Goal: Information Seeking & Learning: Learn about a topic

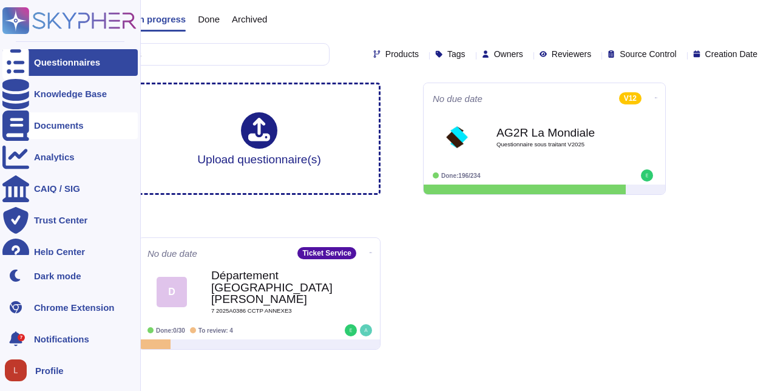
click at [10, 124] on icon at bounding box center [15, 125] width 27 height 30
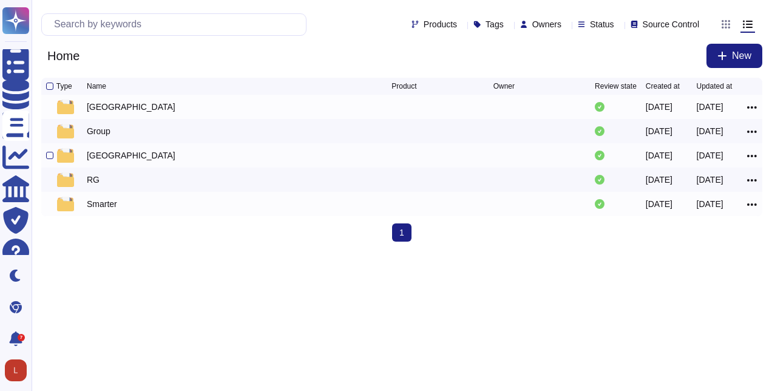
click at [92, 161] on div "[GEOGRAPHIC_DATA]" at bounding box center [131, 155] width 89 height 12
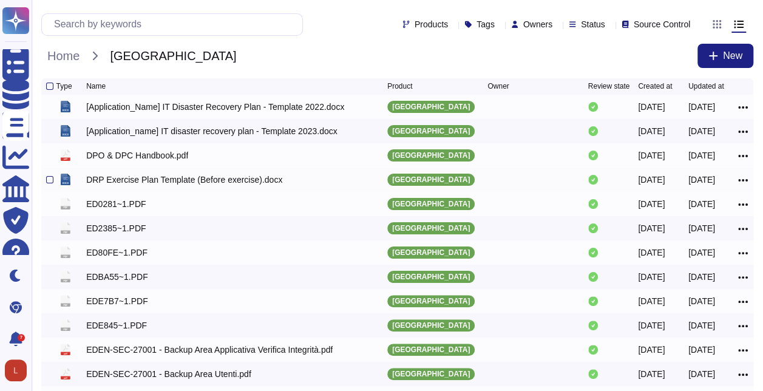
click at [0, 0] on div at bounding box center [0, 0] width 0 height 0
click at [0, 0] on input "checkbox" at bounding box center [0, 0] width 0 height 0
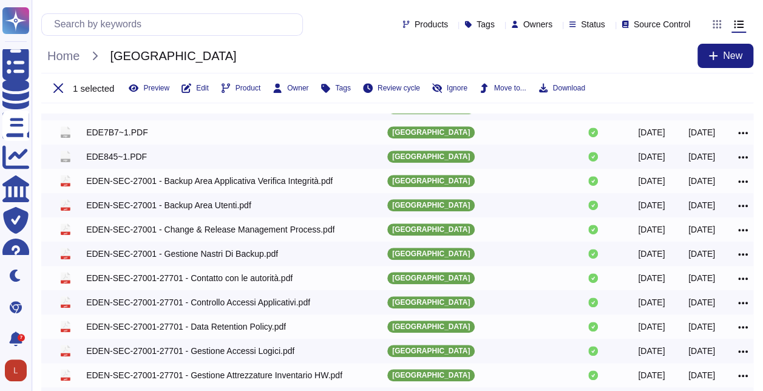
scroll to position [266, 0]
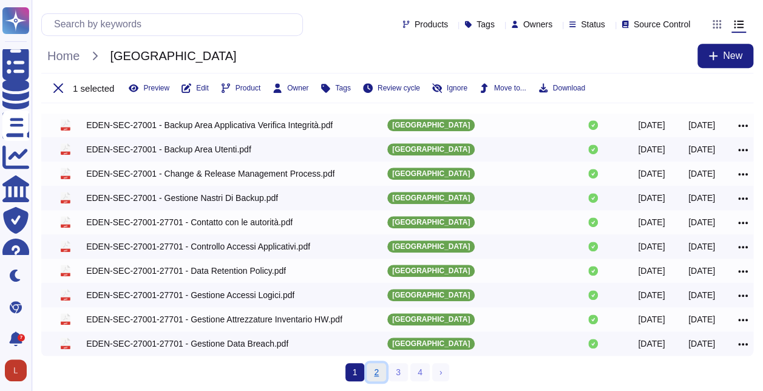
click at [377, 375] on link "2" at bounding box center [376, 372] width 19 height 18
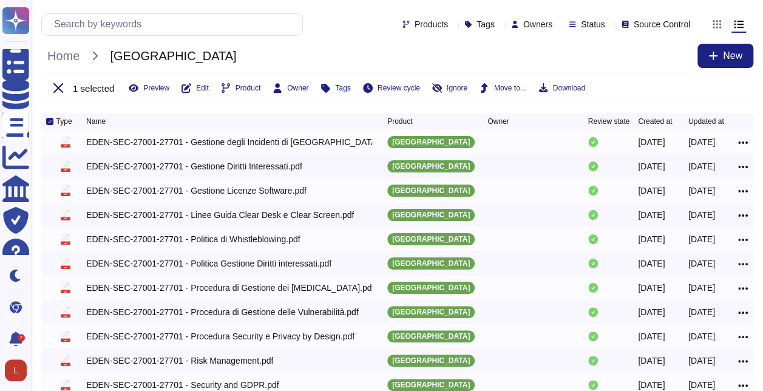
click at [59, 90] on icon at bounding box center [58, 88] width 10 height 10
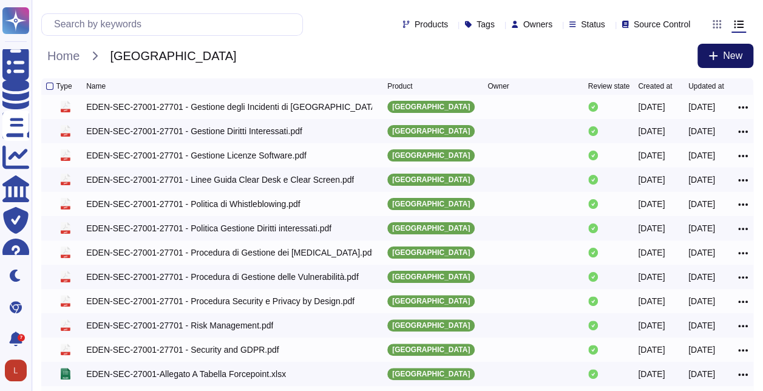
click at [726, 56] on span "New" at bounding box center [732, 56] width 19 height 10
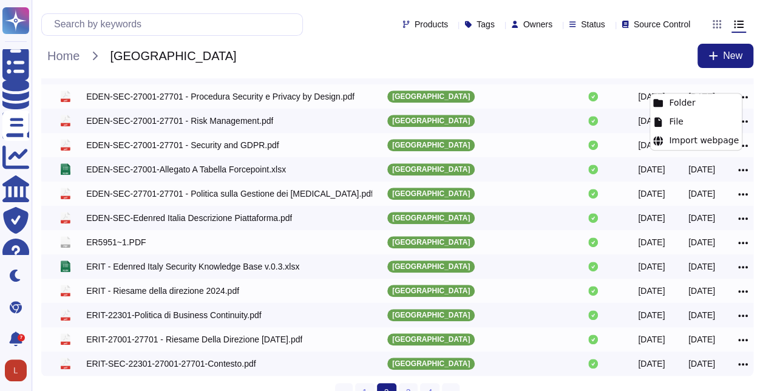
scroll to position [232, 0]
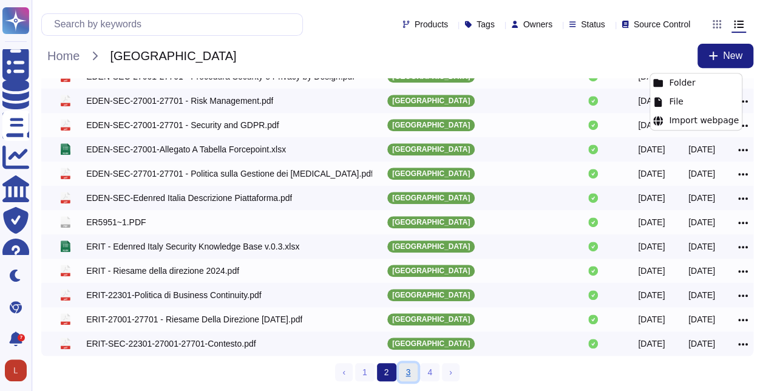
click at [405, 375] on link "3" at bounding box center [408, 372] width 19 height 18
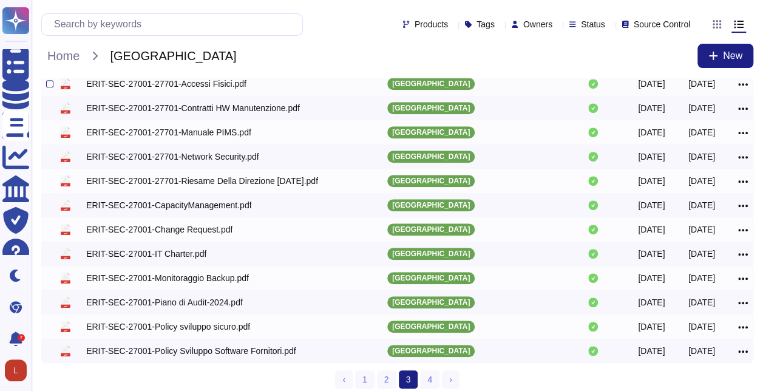
scroll to position [232, 0]
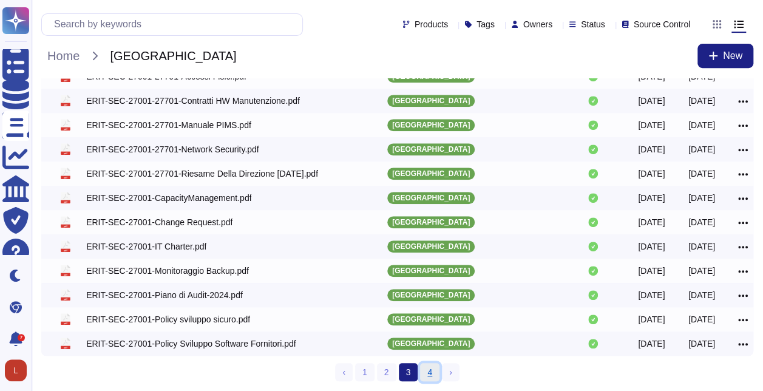
click at [428, 371] on link "4" at bounding box center [429, 372] width 19 height 18
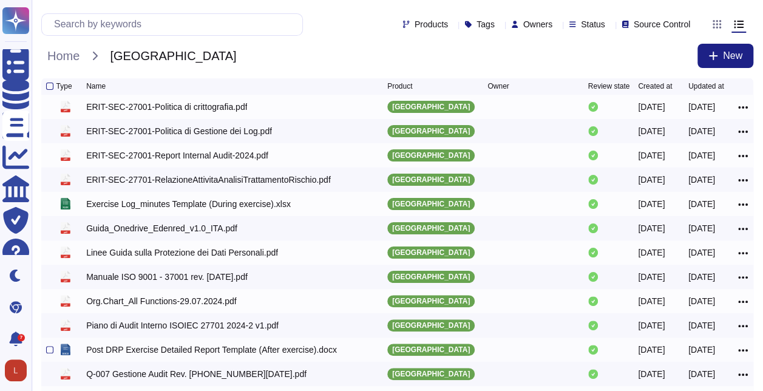
scroll to position [110, 0]
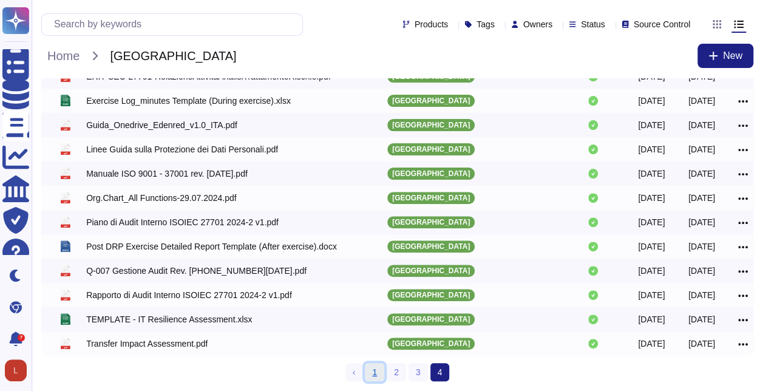
click at [374, 374] on link "1" at bounding box center [374, 372] width 19 height 18
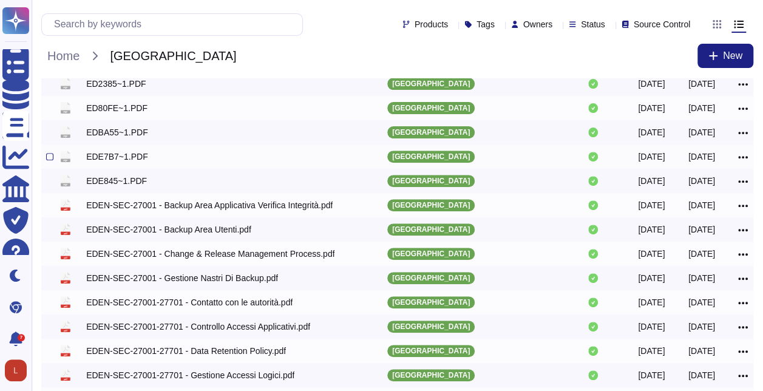
scroll to position [232, 0]
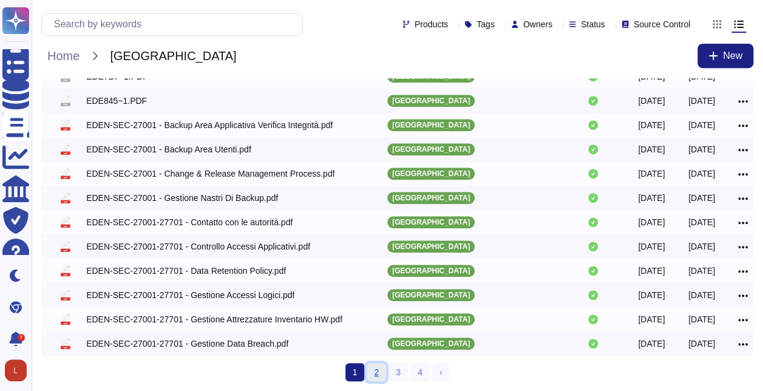
click at [374, 372] on link "2" at bounding box center [376, 372] width 19 height 18
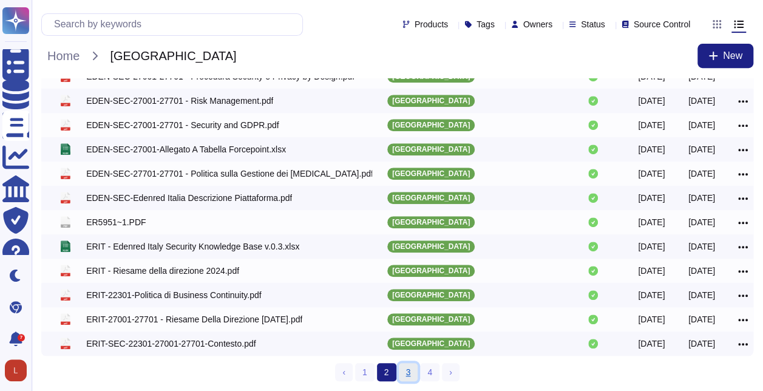
click at [409, 375] on link "3" at bounding box center [408, 372] width 19 height 18
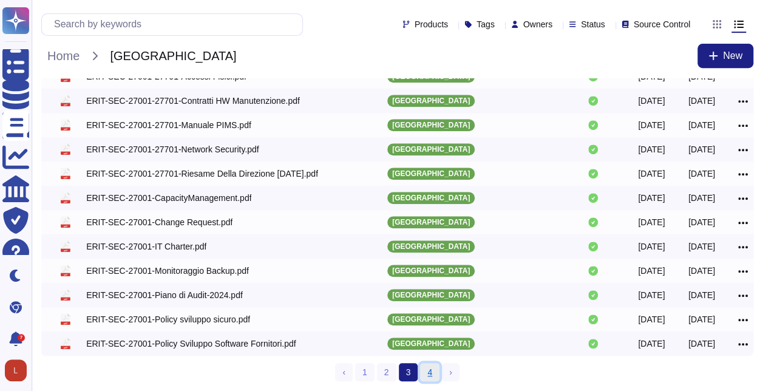
click at [430, 376] on link "4" at bounding box center [429, 372] width 19 height 18
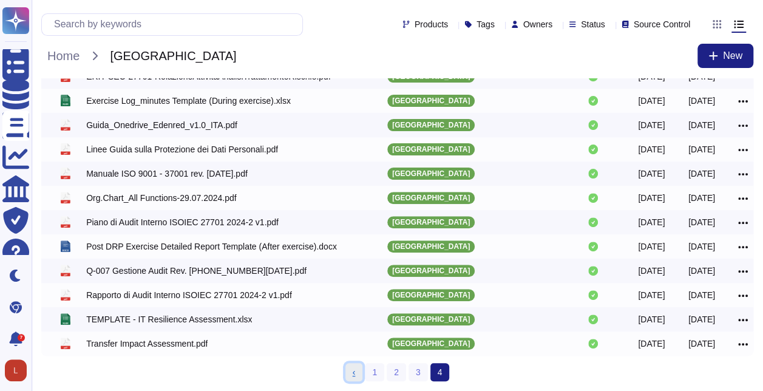
click at [353, 369] on link "‹ Previous" at bounding box center [354, 372] width 18 height 18
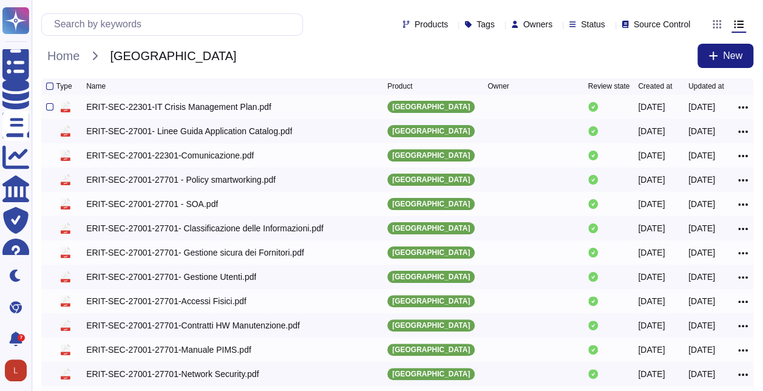
click at [742, 111] on icon at bounding box center [743, 107] width 10 height 11
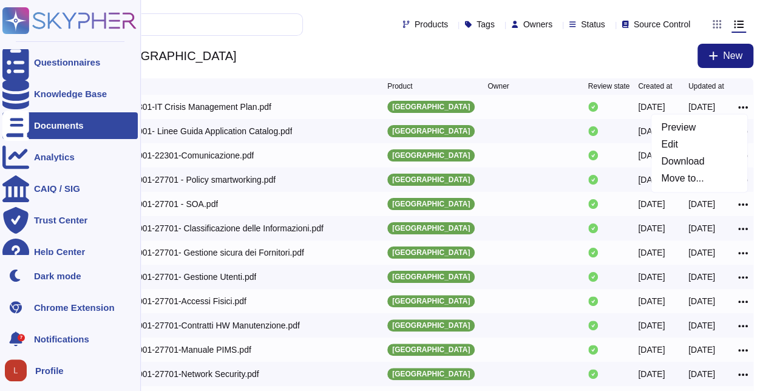
click at [76, 125] on div "Documents" at bounding box center [59, 125] width 50 height 9
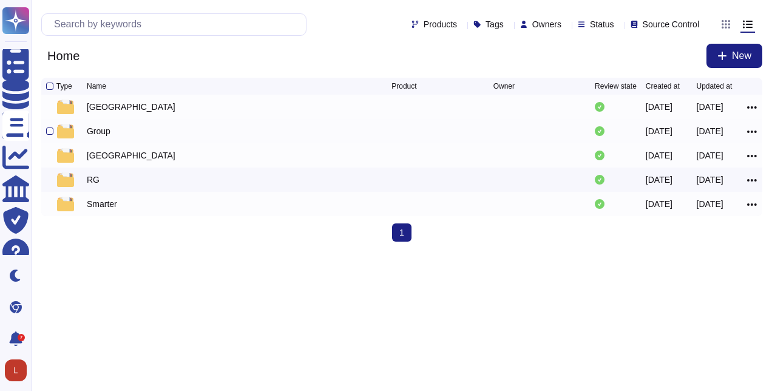
click at [97, 137] on div "Group" at bounding box center [99, 131] width 24 height 12
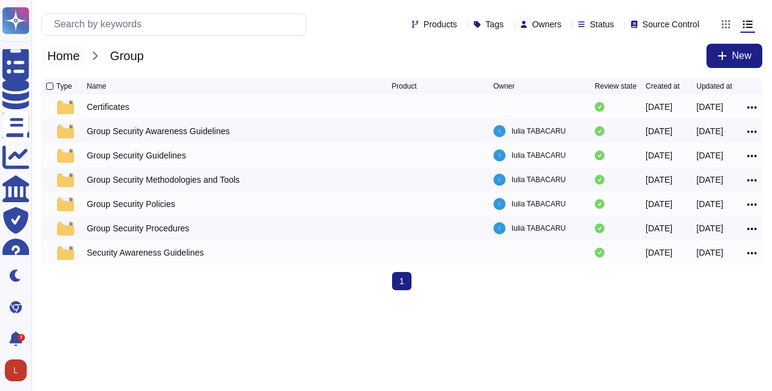
click at [69, 52] on span "Home" at bounding box center [63, 56] width 44 height 18
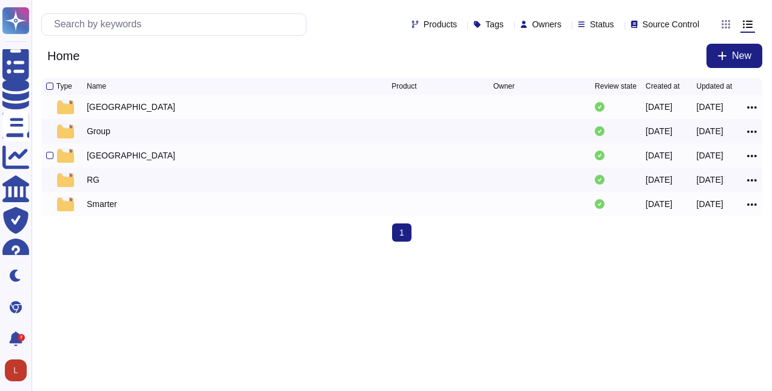
click at [91, 161] on div "[GEOGRAPHIC_DATA]" at bounding box center [131, 155] width 89 height 12
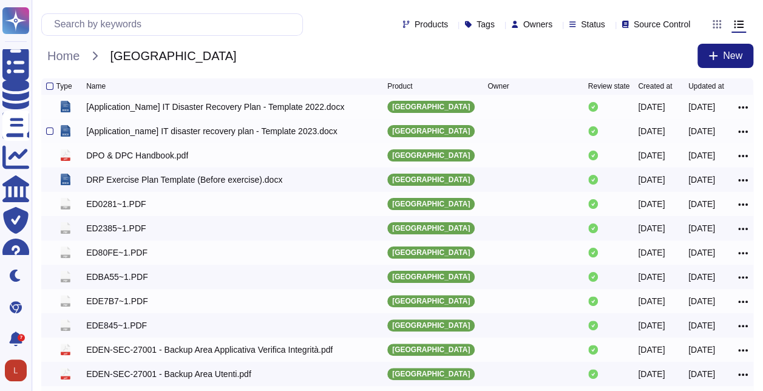
drag, startPoint x: 103, startPoint y: 165, endPoint x: 50, endPoint y: 163, distance: 53.5
click at [0, 0] on div at bounding box center [0, 0] width 0 height 0
click at [0, 0] on input "checkbox" at bounding box center [0, 0] width 0 height 0
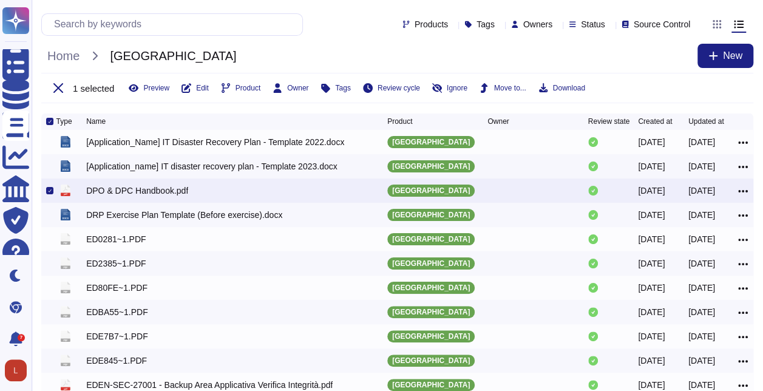
click at [411, 125] on div "Product" at bounding box center [437, 121] width 100 height 7
click at [412, 125] on div "Product" at bounding box center [437, 121] width 100 height 7
click at [425, 125] on div "Product" at bounding box center [437, 121] width 100 height 7
click at [200, 84] on span "Edit" at bounding box center [202, 87] width 13 height 7
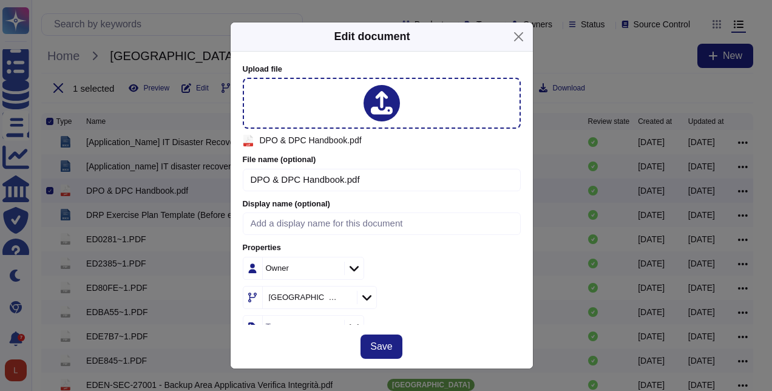
click at [197, 89] on div "Edit document Upload file pdf DPO & DPC Handbook.pdf File name (optional) DPO &…" at bounding box center [386, 195] width 772 height 391
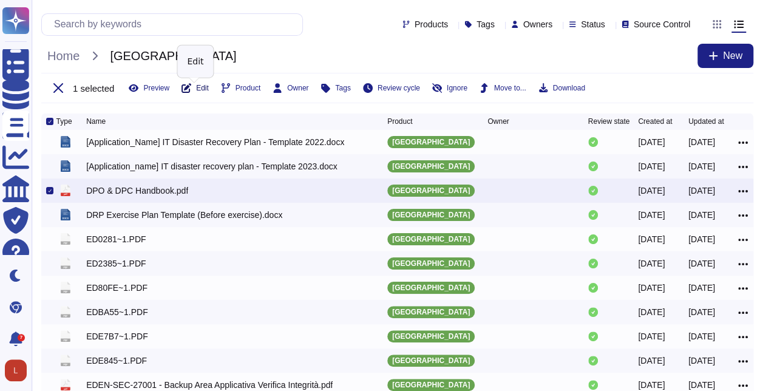
click at [200, 89] on span "Edit" at bounding box center [202, 87] width 13 height 7
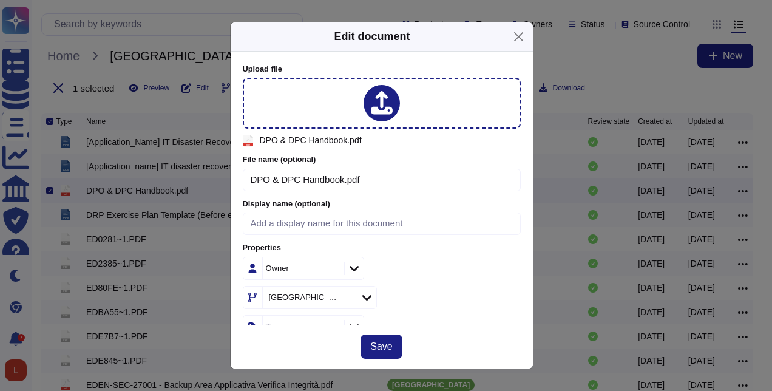
click at [197, 101] on div "Edit document Upload file pdf DPO & DPC Handbook.pdf File name (optional) DPO &…" at bounding box center [386, 195] width 772 height 391
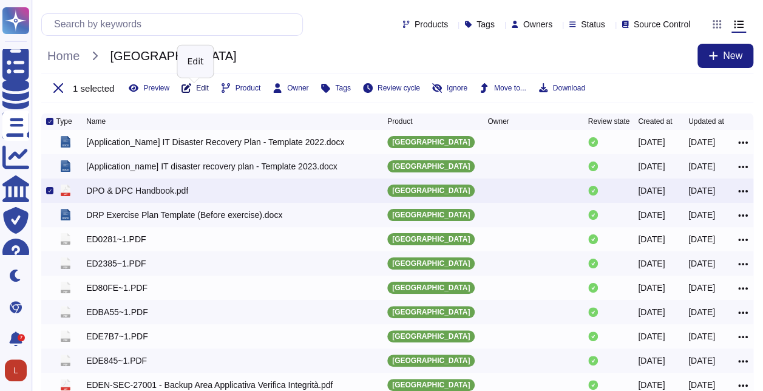
click at [185, 89] on icon at bounding box center [186, 88] width 10 height 10
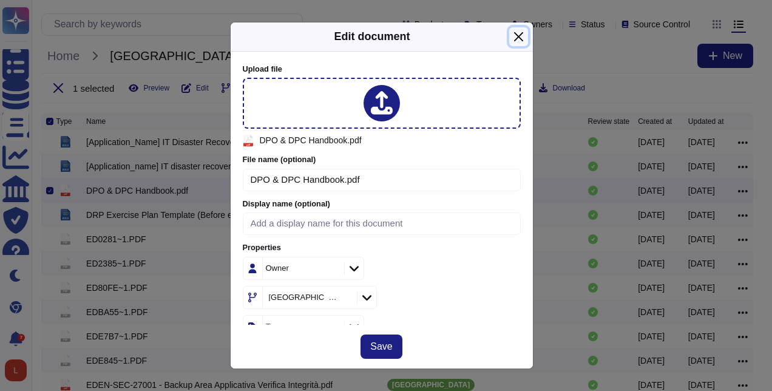
click at [519, 33] on button "Close" at bounding box center [518, 36] width 19 height 19
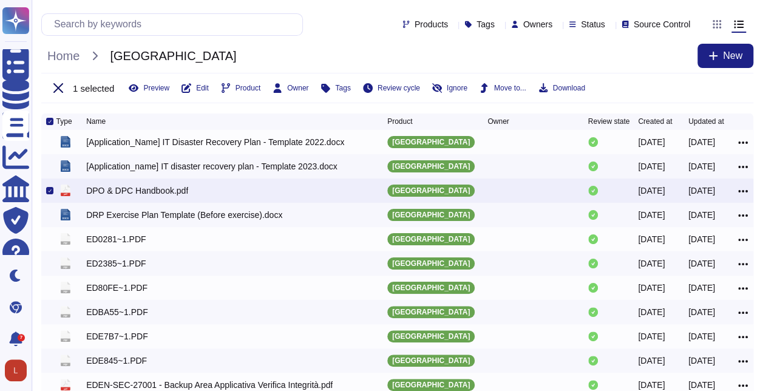
click at [61, 86] on icon at bounding box center [58, 88] width 10 height 10
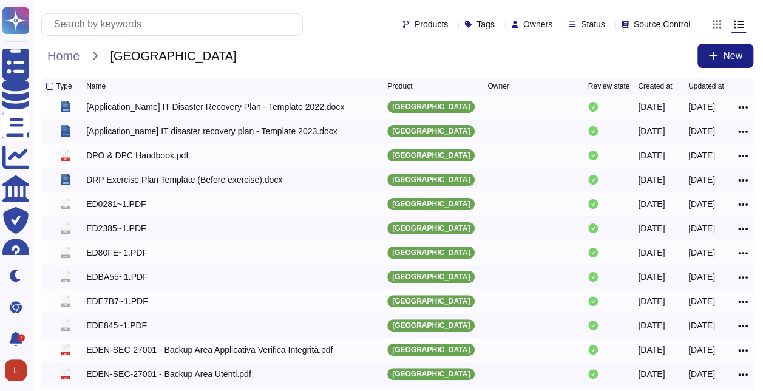
click at [55, 89] on div at bounding box center [51, 86] width 10 height 7
click at [50, 88] on div at bounding box center [49, 86] width 7 height 7
click at [0, 0] on input "checkbox" at bounding box center [0, 0] width 0 height 0
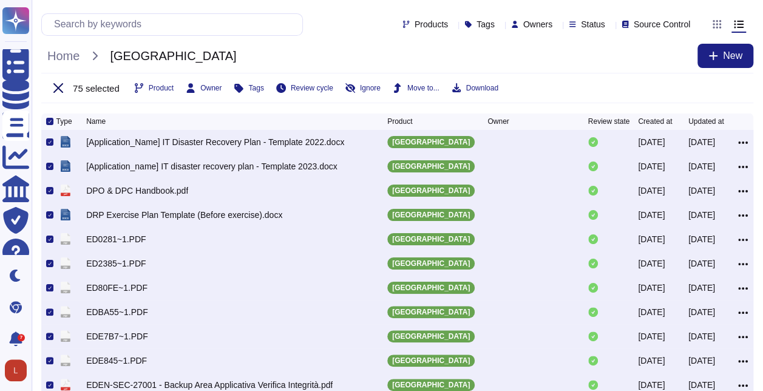
click at [58, 86] on icon at bounding box center [58, 88] width 10 height 10
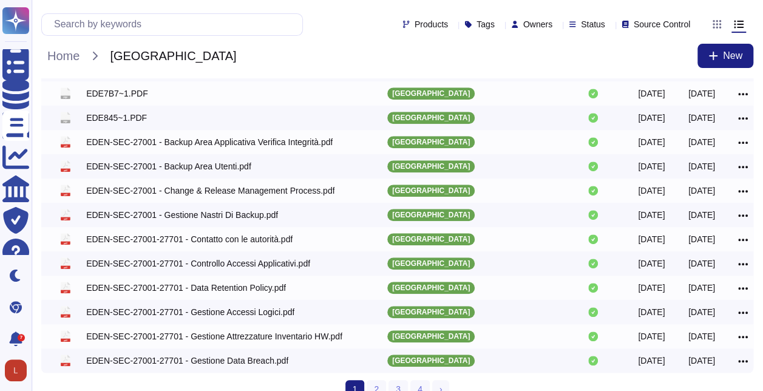
scroll to position [232, 0]
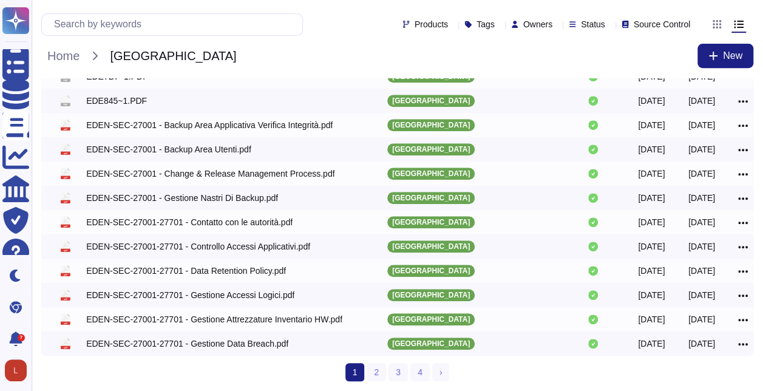
click at [529, 382] on div "Type Name Product Owner Review state Created at Updated at docx [Application_Na…" at bounding box center [397, 122] width 731 height 538
click at [412, 373] on link "4" at bounding box center [419, 372] width 19 height 18
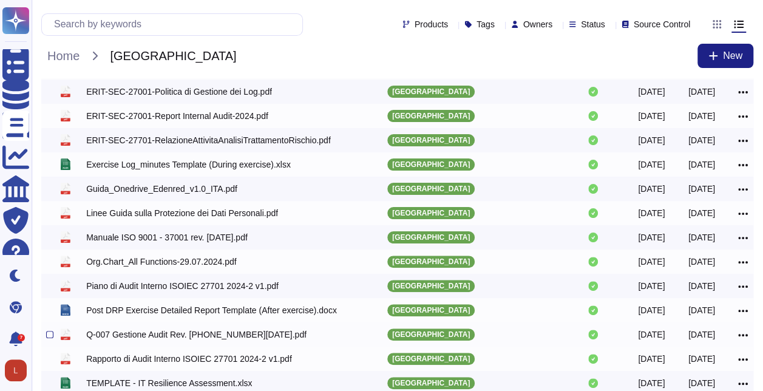
scroll to position [110, 0]
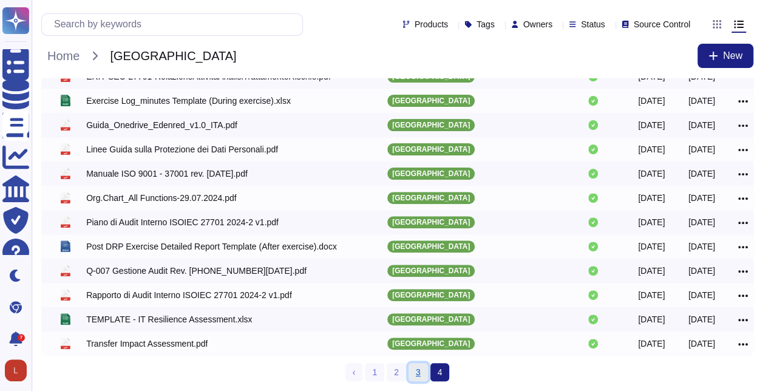
click at [415, 374] on link "3" at bounding box center [417, 372] width 19 height 18
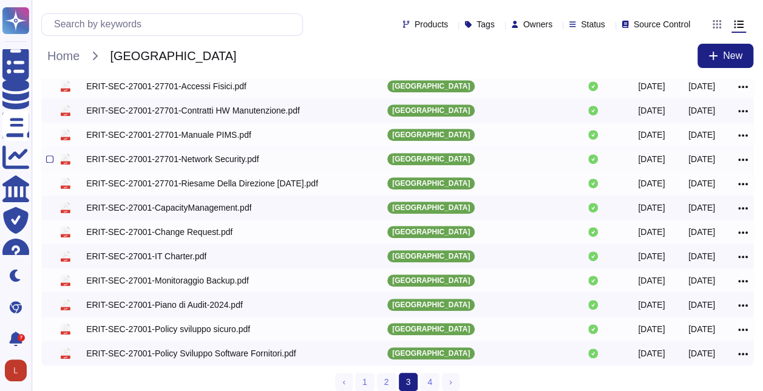
scroll to position [232, 0]
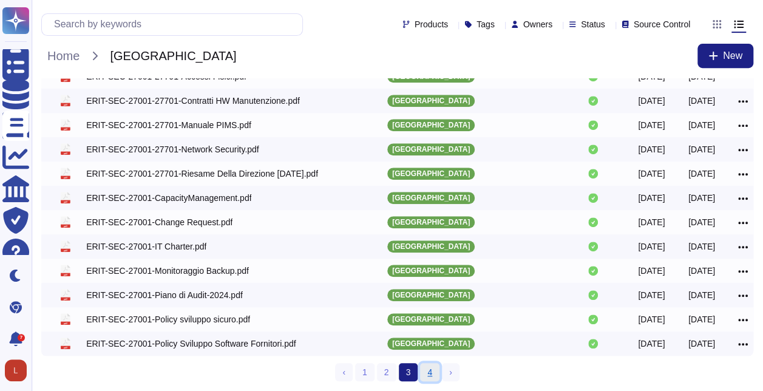
click at [426, 376] on link "4" at bounding box center [429, 372] width 19 height 18
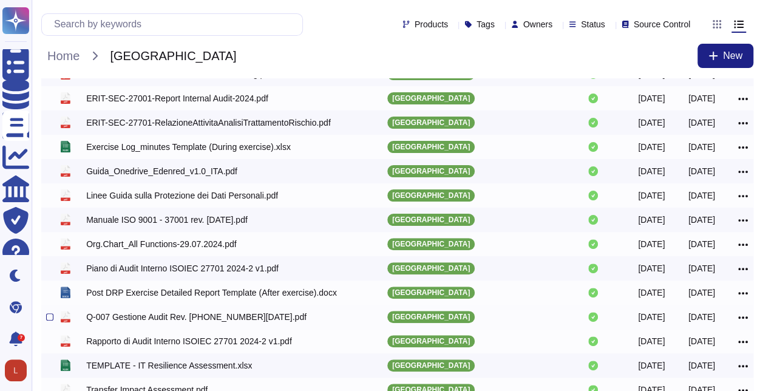
scroll to position [110, 0]
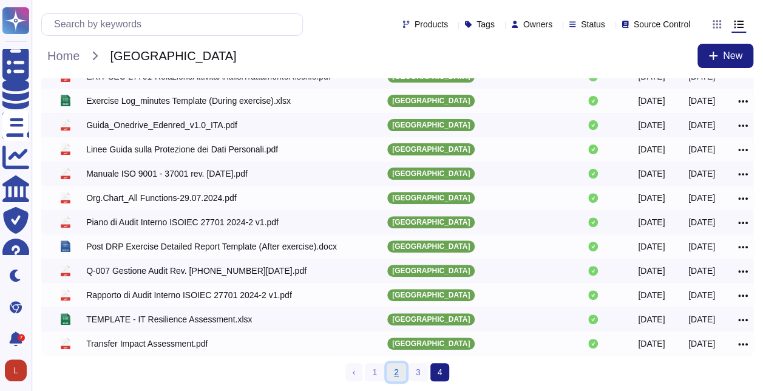
click at [402, 376] on link "2" at bounding box center [396, 372] width 19 height 18
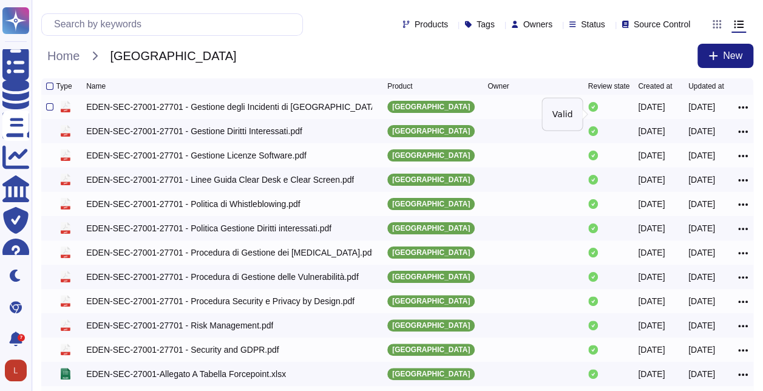
click at [594, 112] on icon at bounding box center [593, 107] width 10 height 10
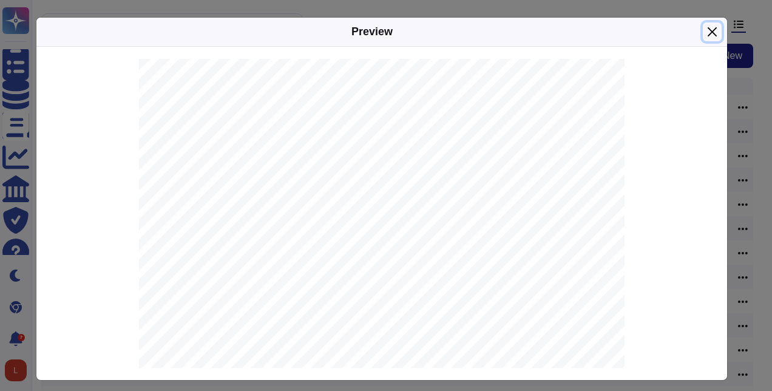
click at [711, 28] on button "Close" at bounding box center [712, 31] width 19 height 19
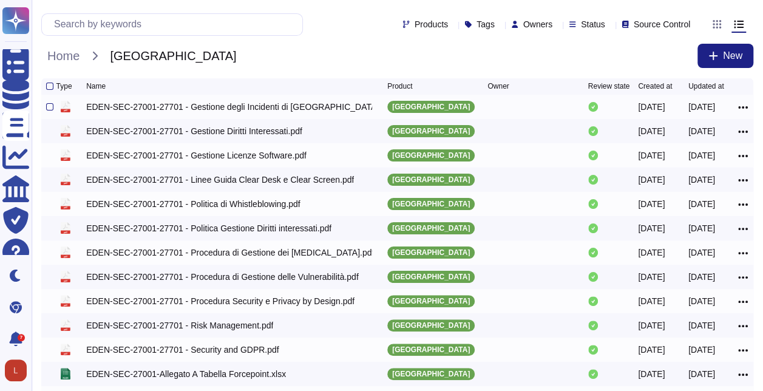
click at [740, 113] on icon at bounding box center [743, 107] width 10 height 11
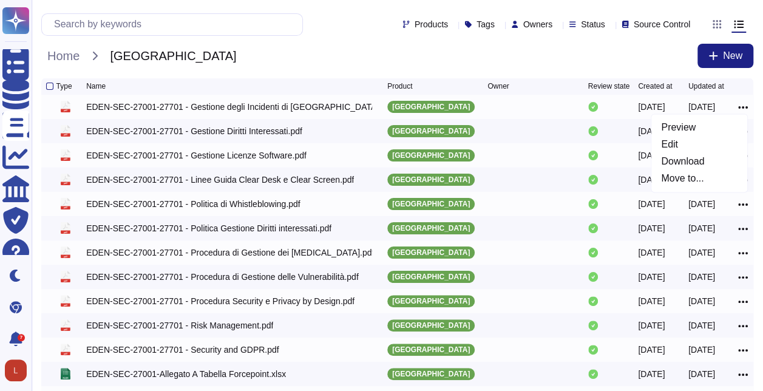
click at [566, 44] on div "Home [GEOGRAPHIC_DATA] New" at bounding box center [397, 56] width 712 height 24
